Goal: Transaction & Acquisition: Purchase product/service

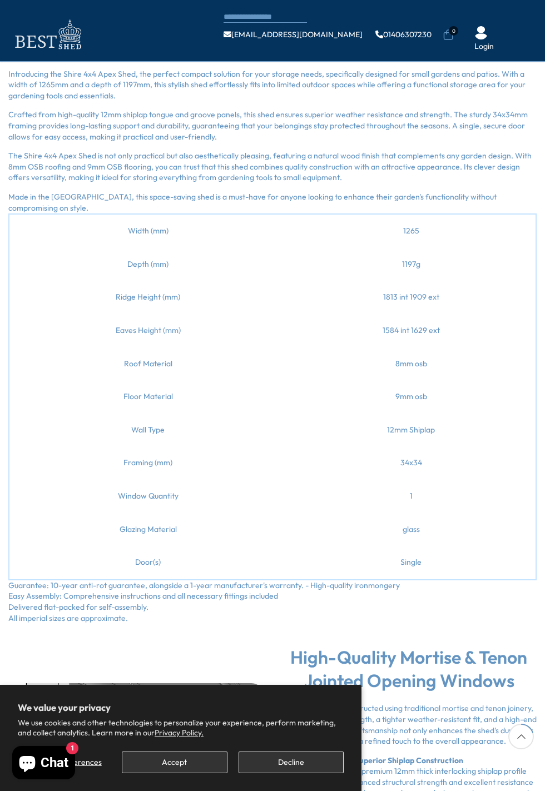
scroll to position [390, 0]
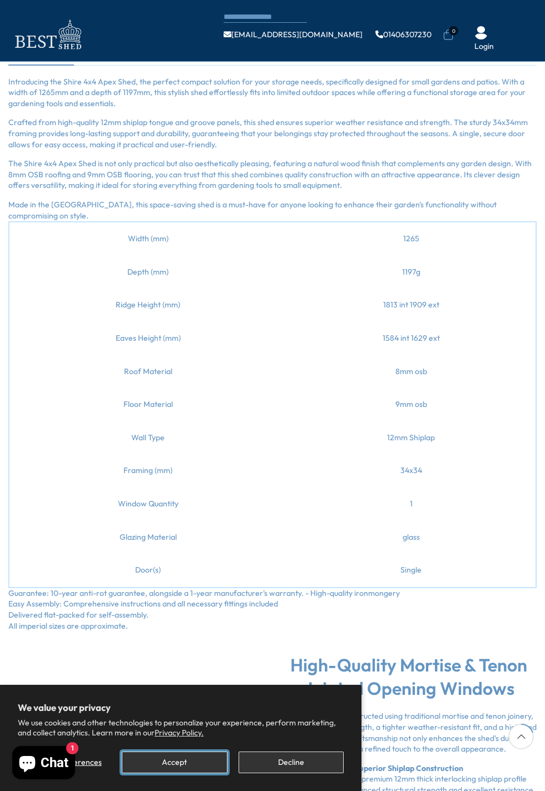
click at [184, 773] on button "Accept" at bounding box center [174, 763] width 105 height 22
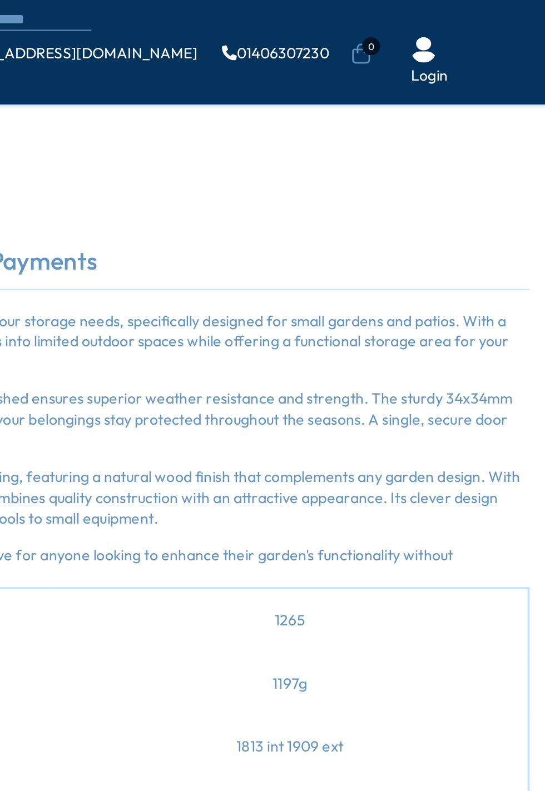
scroll to position [244, 0]
